Goal: Task Accomplishment & Management: Use online tool/utility

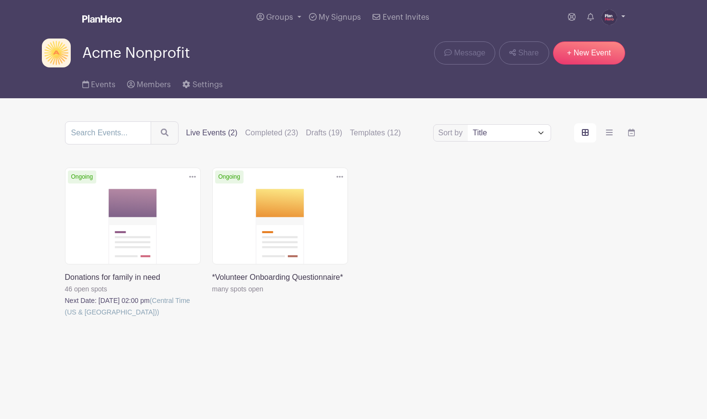
click at [607, 17] on img at bounding box center [609, 17] width 15 height 15
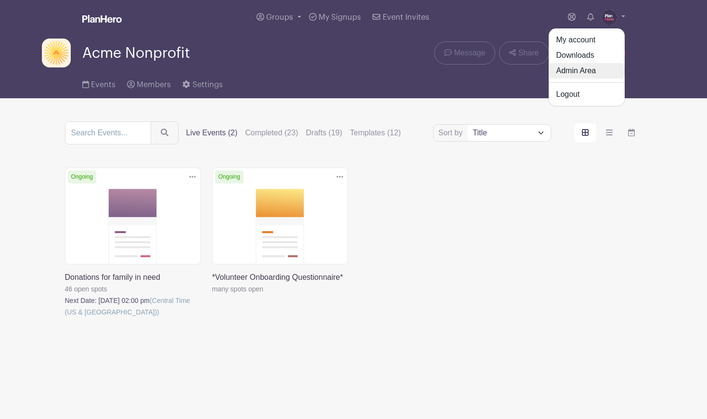
click at [588, 73] on link "Admin Area" at bounding box center [587, 70] width 76 height 15
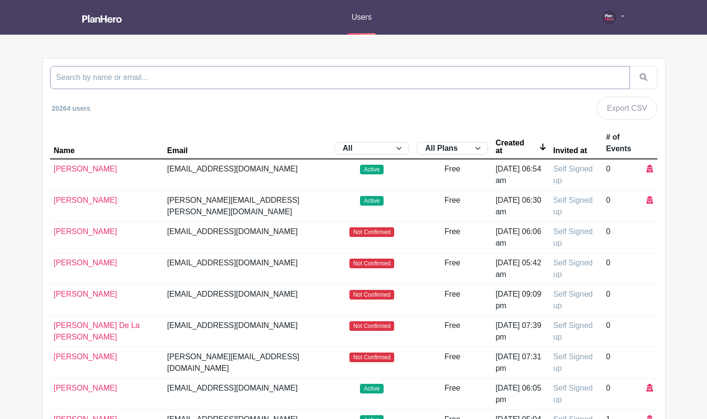
click at [435, 77] on input "search" at bounding box center [340, 77] width 580 height 23
type input "ardmore"
click at [630, 66] on button "submit" at bounding box center [644, 77] width 28 height 23
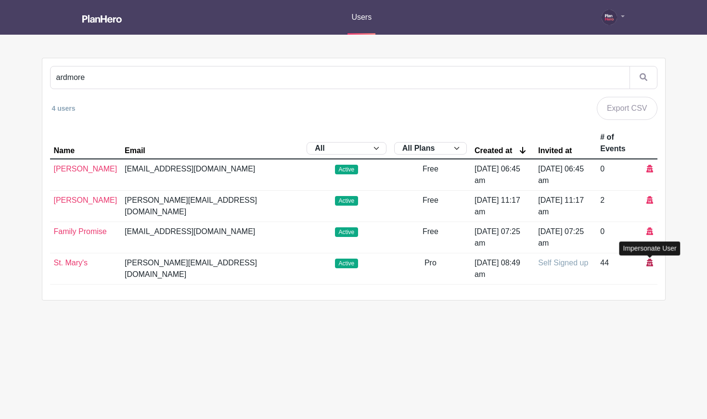
click at [649, 262] on icon at bounding box center [649, 262] width 7 height 8
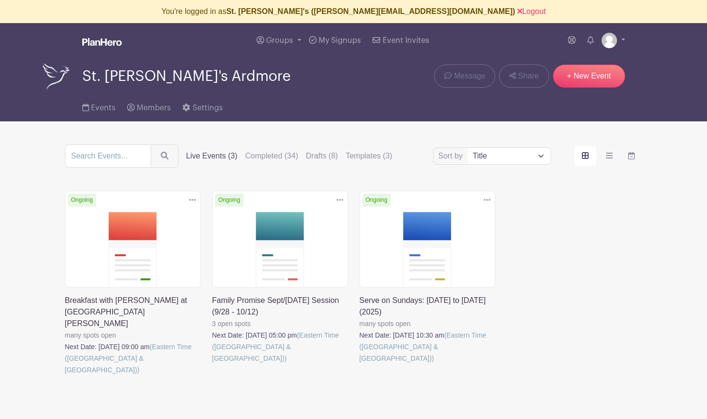
click at [212, 364] on link at bounding box center [212, 364] width 0 height 0
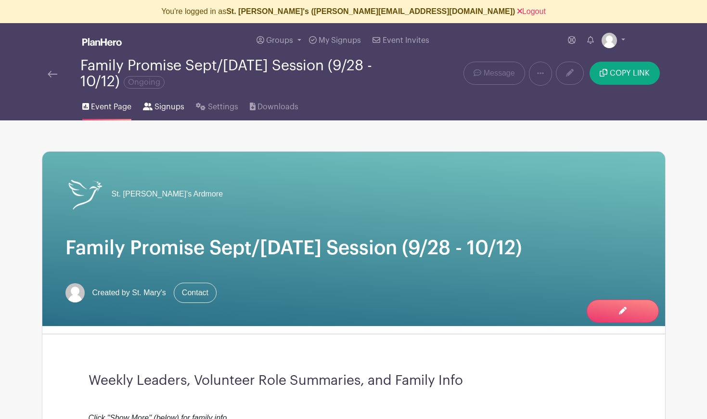
click at [149, 105] on icon at bounding box center [148, 107] width 10 height 8
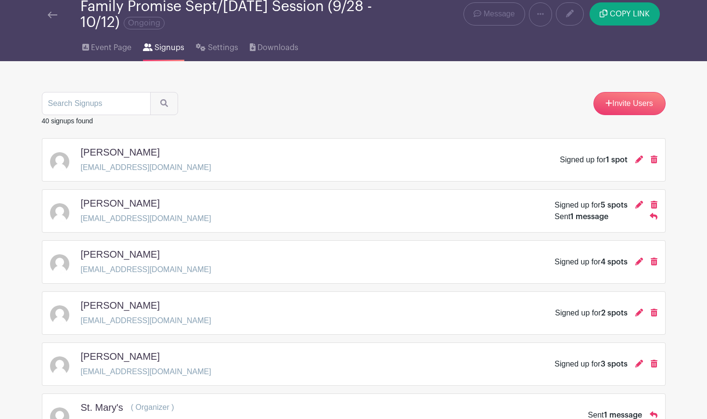
scroll to position [77, 0]
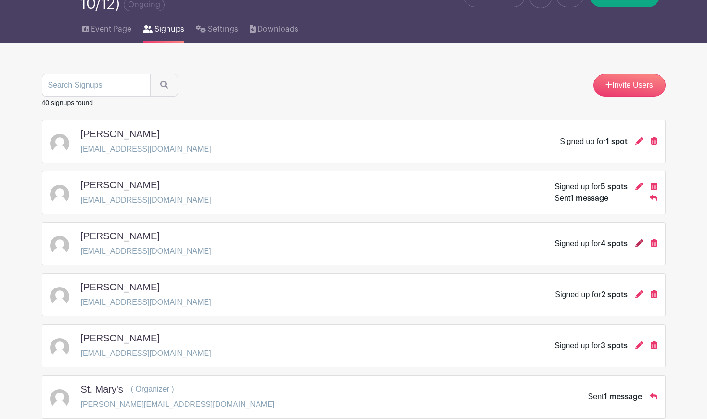
click at [637, 244] on icon at bounding box center [639, 243] width 8 height 8
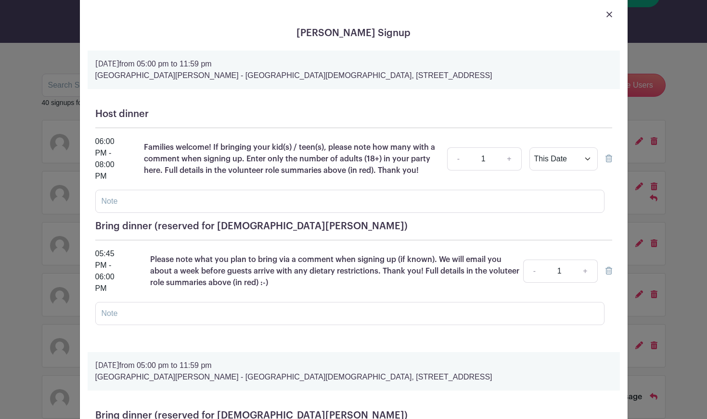
scroll to position [0, 0]
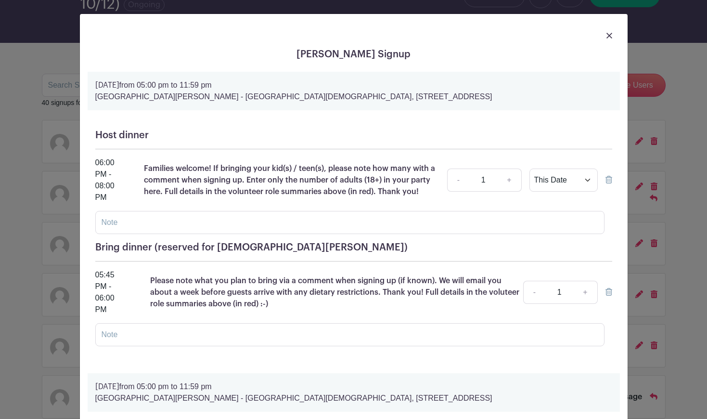
click at [608, 34] on img at bounding box center [610, 36] width 6 height 6
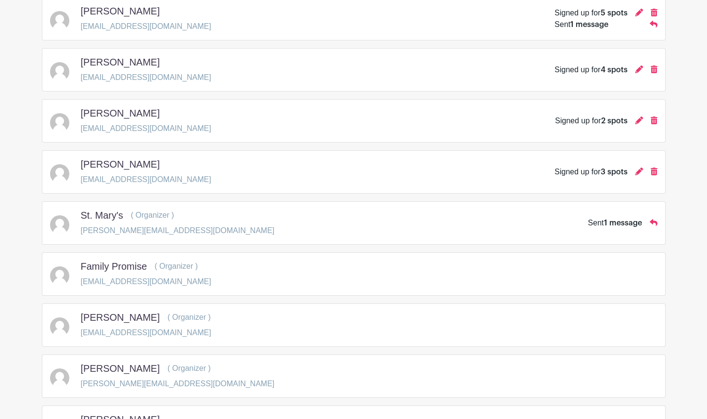
scroll to position [275, 0]
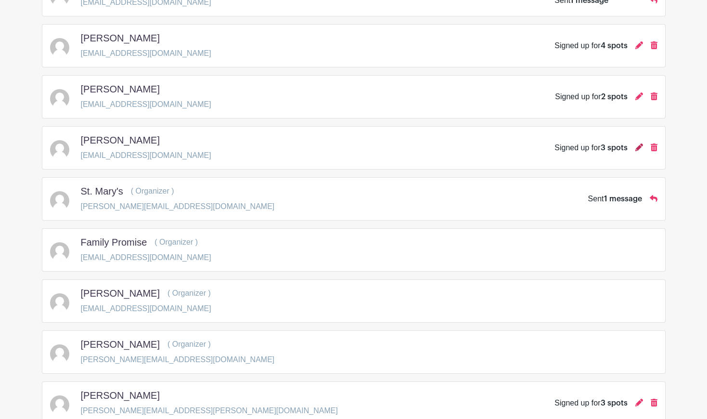
click at [636, 148] on icon at bounding box center [639, 147] width 8 height 8
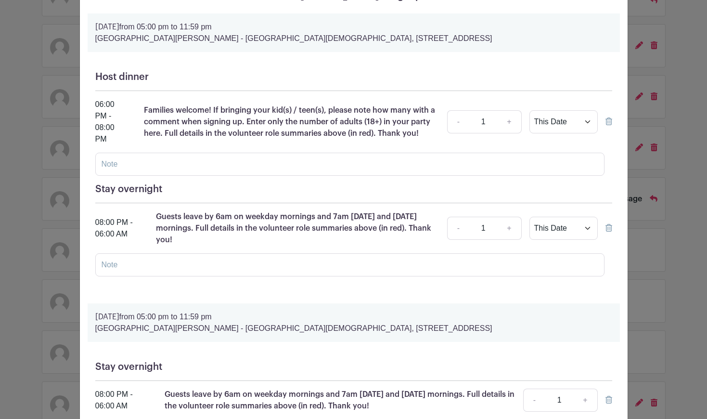
scroll to position [0, 0]
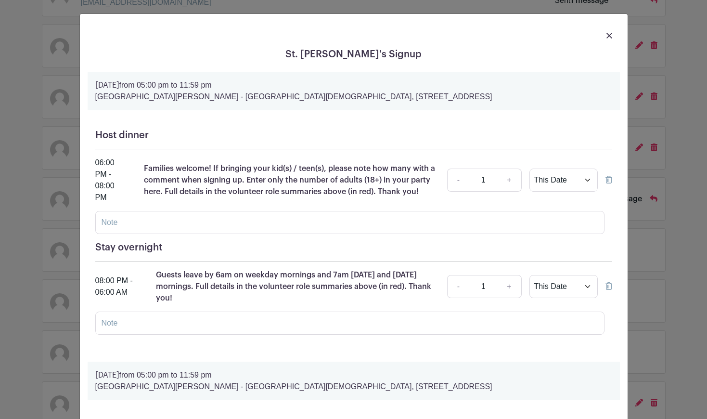
click at [607, 33] on img at bounding box center [610, 36] width 6 height 6
